Goal: Complete application form

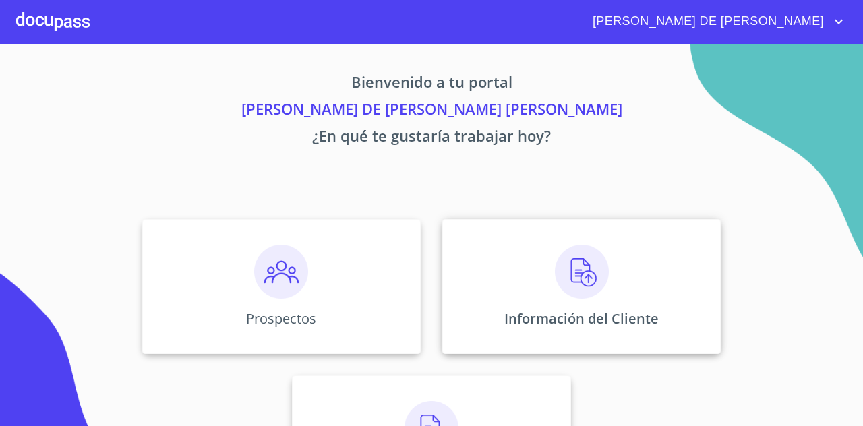
click at [511, 290] on div "Información del Cliente" at bounding box center [581, 286] width 278 height 135
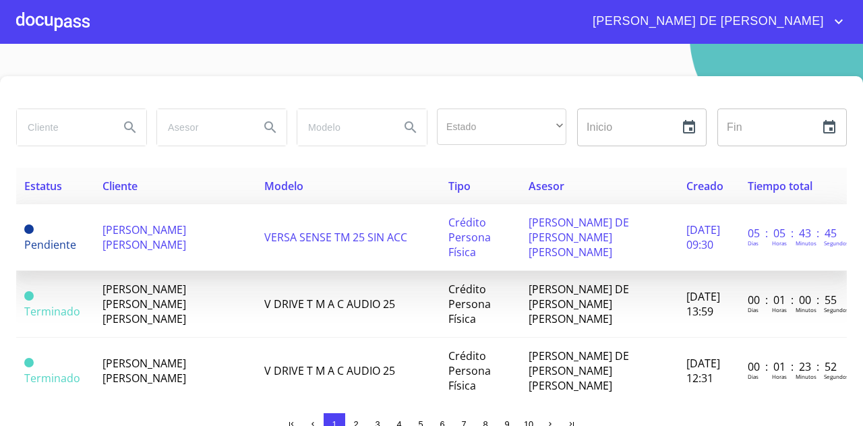
click at [167, 237] on span "[PERSON_NAME] [PERSON_NAME]" at bounding box center [144, 237] width 84 height 30
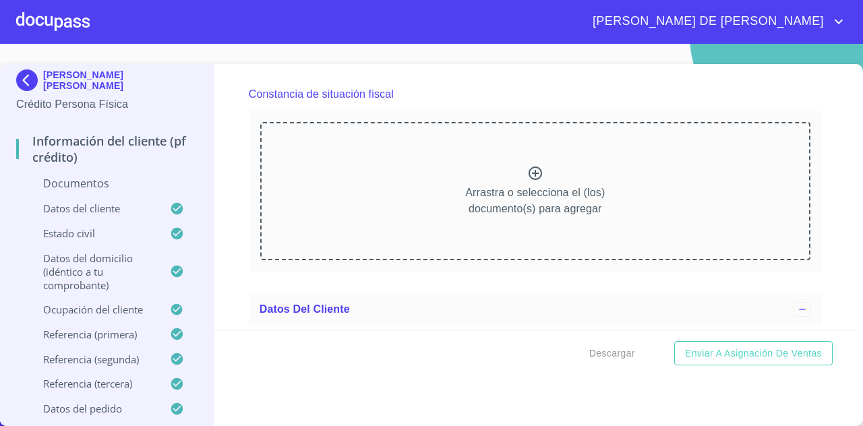
scroll to position [2133, 0]
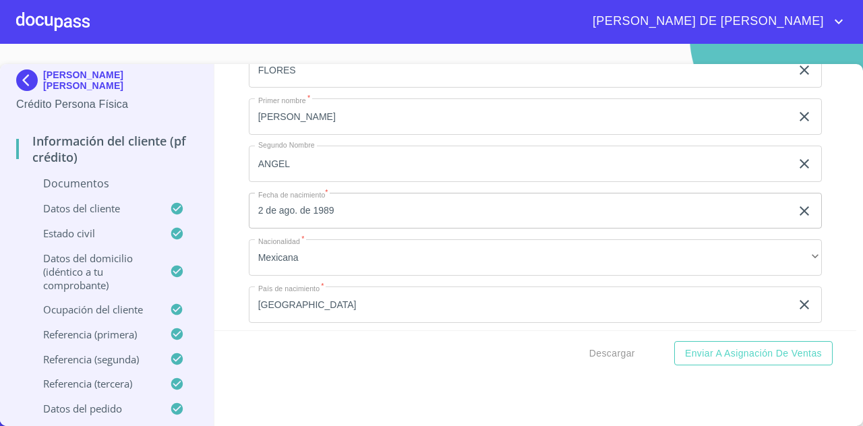
scroll to position [2841, 0]
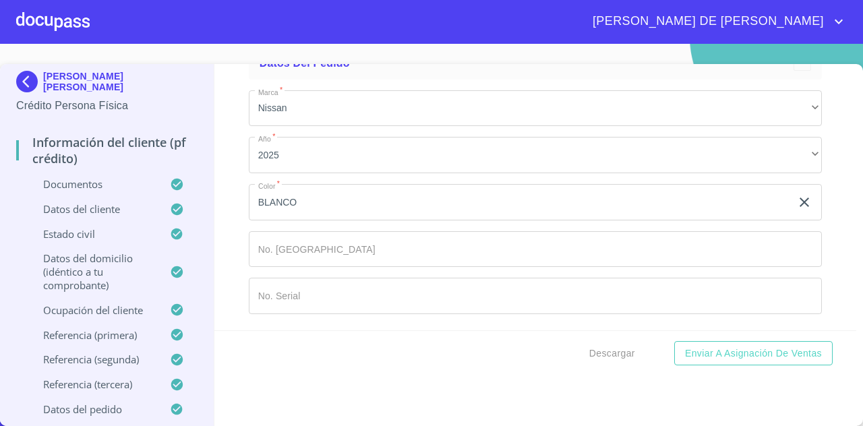
scroll to position [8218, 0]
click at [816, 293] on div "Información del cliente (PF crédito) Documentos Documento de identificación   *…" at bounding box center [535, 197] width 642 height 266
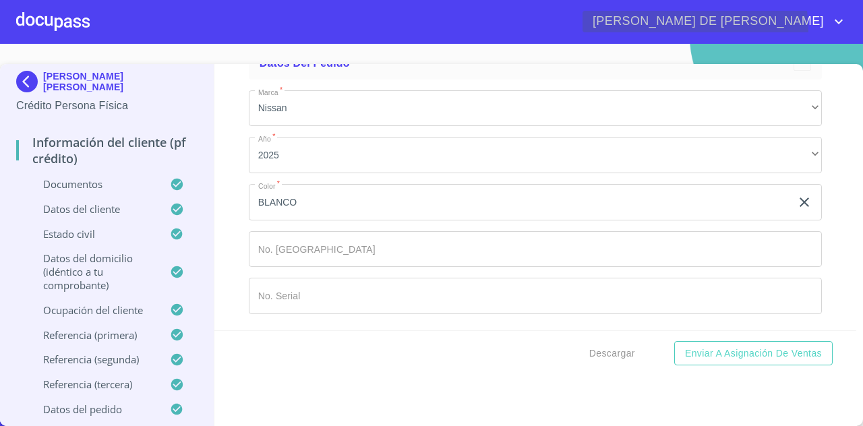
click at [828, 28] on span "[PERSON_NAME] DE [PERSON_NAME]" at bounding box center [706, 22] width 248 height 22
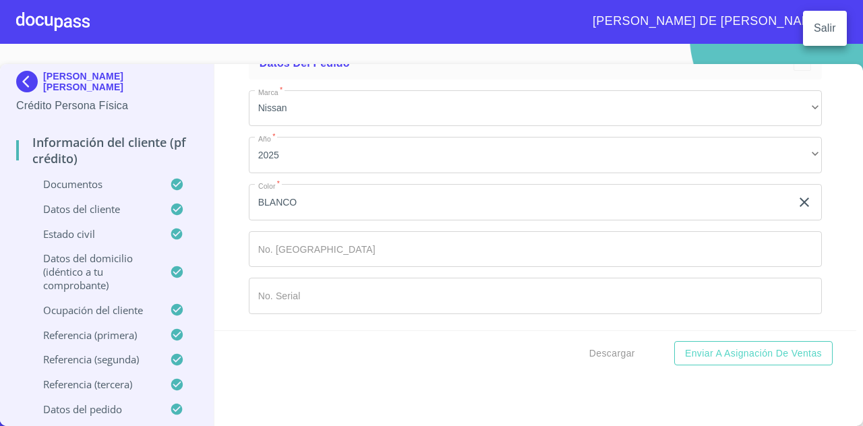
click at [327, 30] on div at bounding box center [431, 213] width 863 height 426
click at [69, 20] on div at bounding box center [52, 21] width 73 height 43
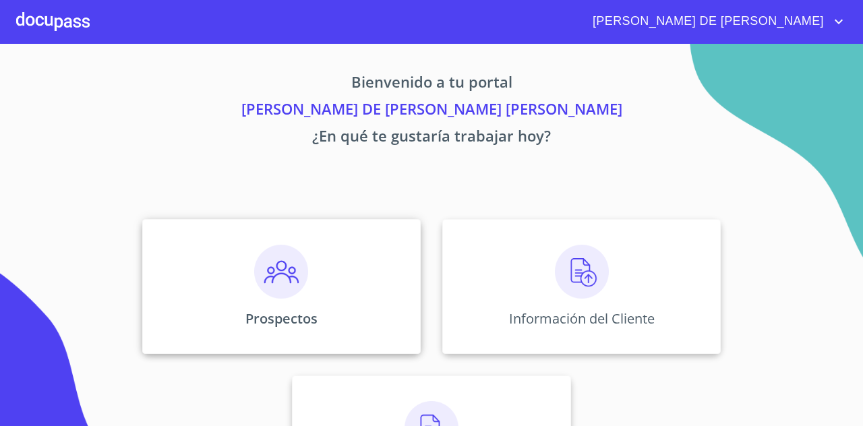
click at [332, 243] on div "Prospectos" at bounding box center [281, 286] width 278 height 135
